Goal: Check status

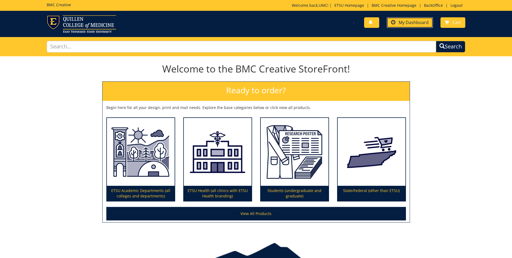
click at [400, 26] on link "My Dashboard" at bounding box center [410, 22] width 46 height 11
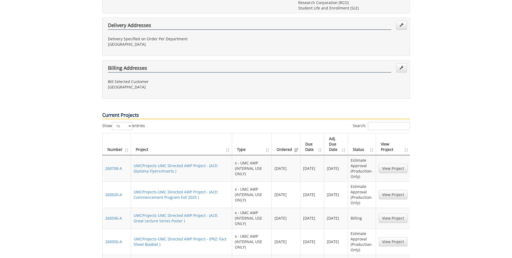
scroll to position [324, 0]
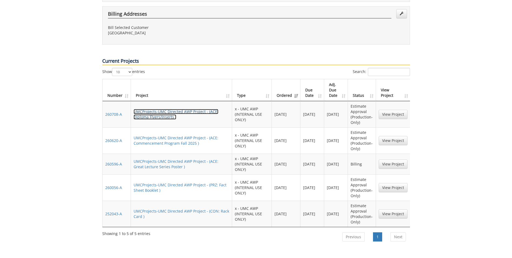
click at [165, 109] on link "UMCProjects-UMC Directed AWP Project - (ACE: Diploma Flyers/Inserts )" at bounding box center [176, 114] width 85 height 11
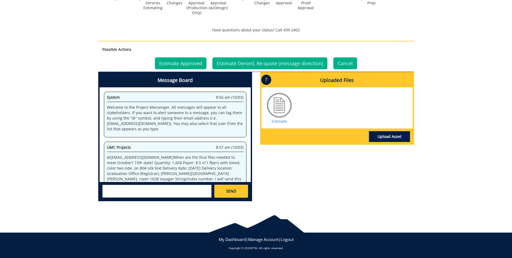
scroll to position [171, 0]
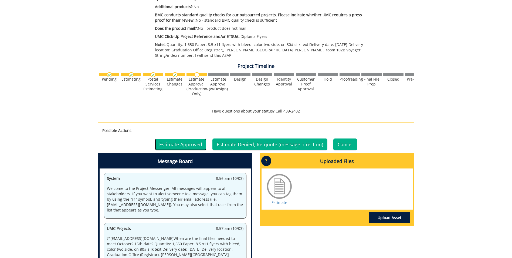
drag, startPoint x: 187, startPoint y: 142, endPoint x: 210, endPoint y: 129, distance: 26.9
click at [187, 142] on link "Estimate Approved" at bounding box center [181, 144] width 52 height 12
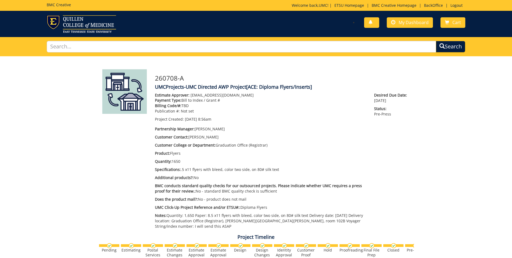
click at [418, 24] on span "My Dashboard" at bounding box center [414, 22] width 30 height 6
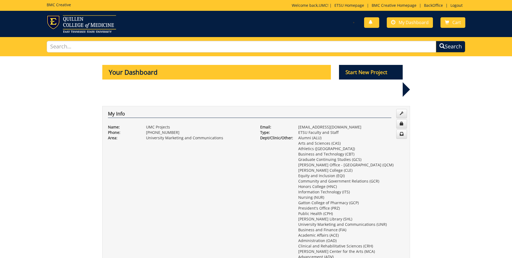
scroll to position [297, 0]
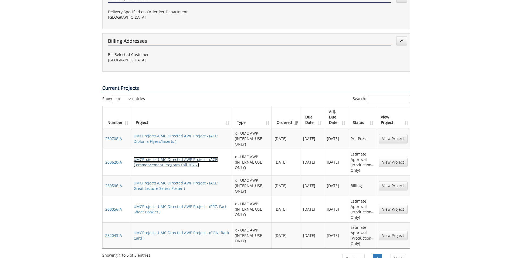
click at [164, 157] on link "UMCProjects-UMC Directed AWP Project - (ACE: Commencement Program Fall 2025 )" at bounding box center [176, 162] width 85 height 11
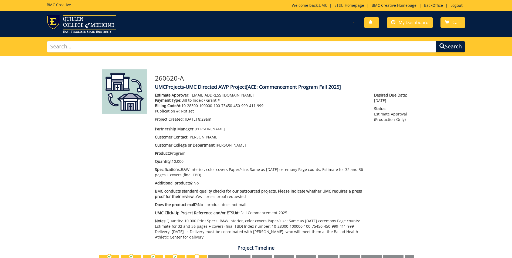
scroll to position [116, 0]
drag, startPoint x: 265, startPoint y: 104, endPoint x: 181, endPoint y: 104, distance: 84.0
click at [181, 104] on p "Billing Code/#: 10-28300-100000-100-75450-450-999-411-999" at bounding box center [260, 105] width 211 height 5
copy p "10-28300-100000-100-75450-450-999-411-999"
